Goal: Find specific page/section: Find specific page/section

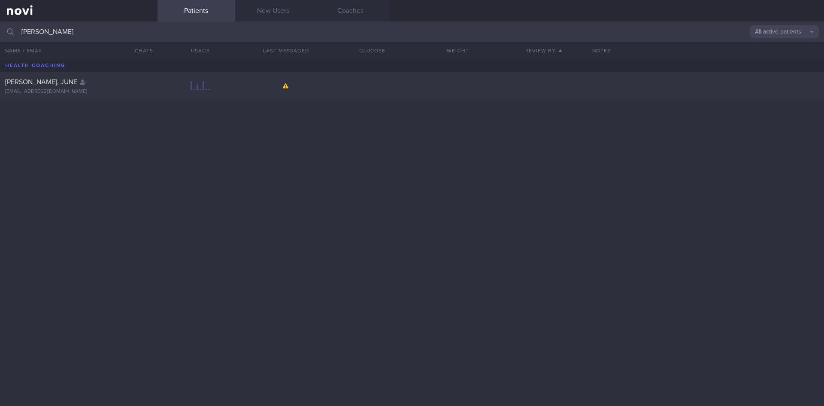
click at [0, 24] on input "[PERSON_NAME]" at bounding box center [412, 31] width 824 height 21
type input "[PERSON_NAME]"
click at [166, 91] on div at bounding box center [201, 86] width 86 height 11
select select "8"
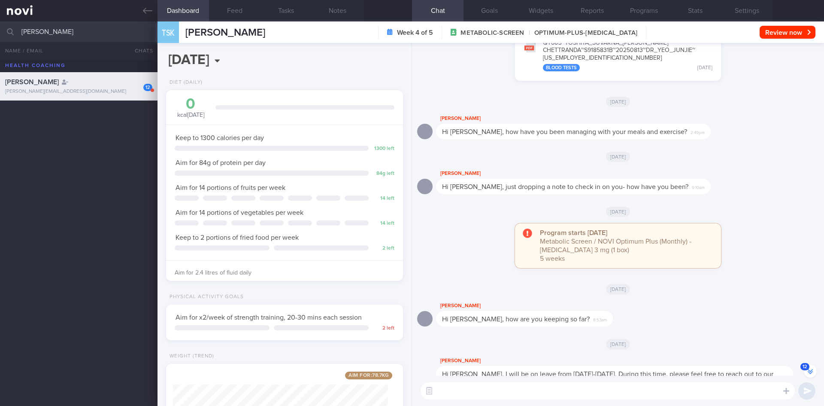
scroll to position [0, 0]
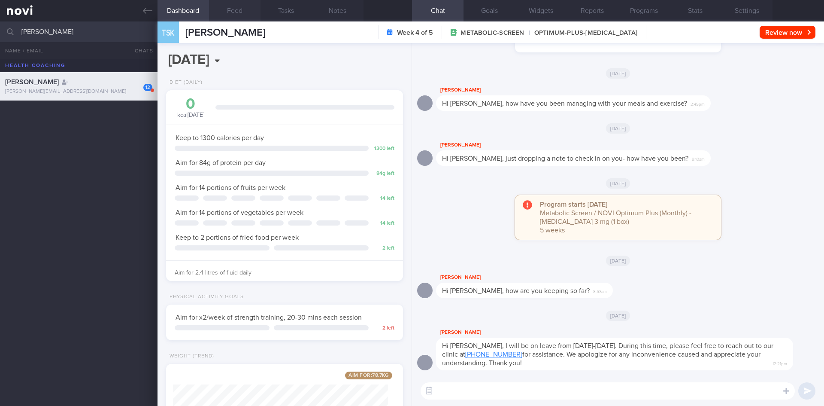
click at [245, 9] on button "Feed" at bounding box center [235, 10] width 52 height 21
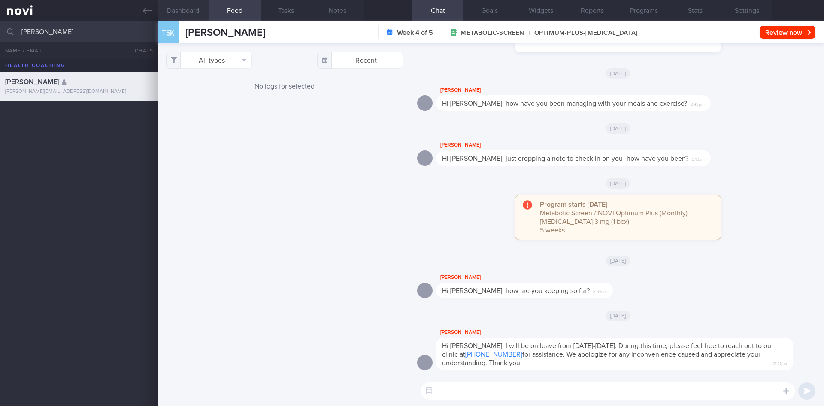
click at [184, 16] on button "Dashboard" at bounding box center [184, 10] width 52 height 21
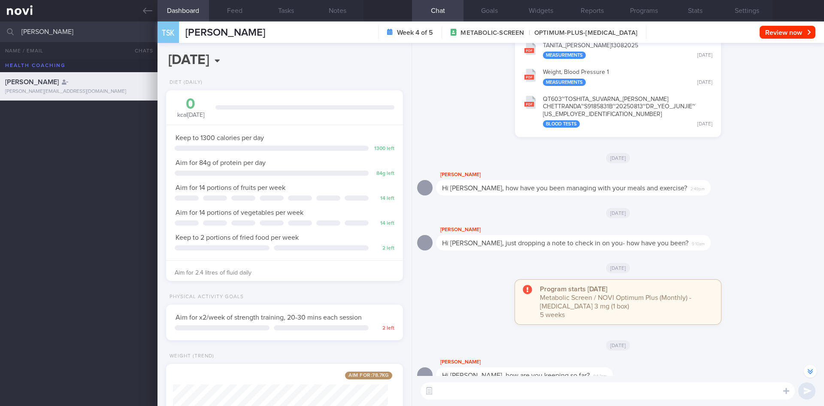
scroll to position [0, 0]
